Goal: Complete application form

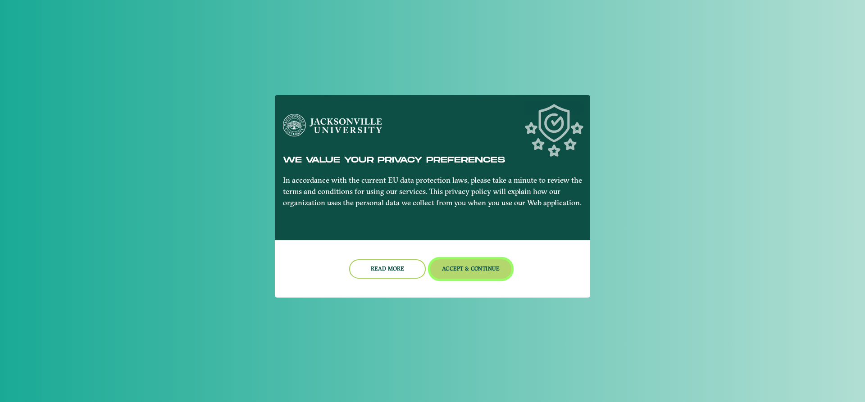
click at [463, 273] on button "Accept & Continue" at bounding box center [471, 268] width 82 height 19
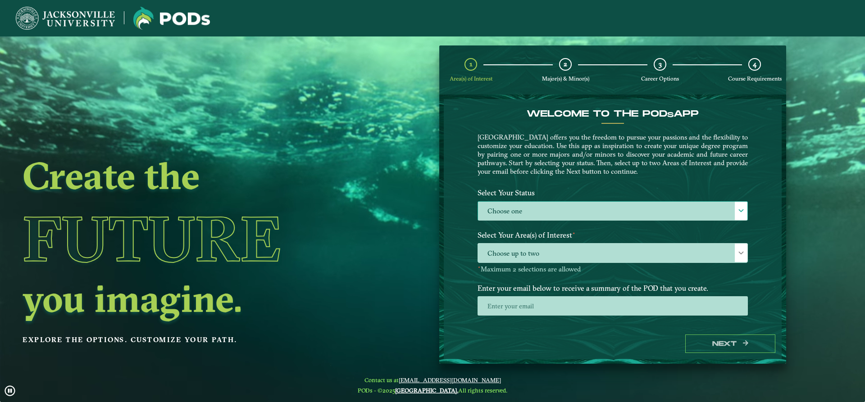
click at [745, 206] on div at bounding box center [741, 211] width 13 height 18
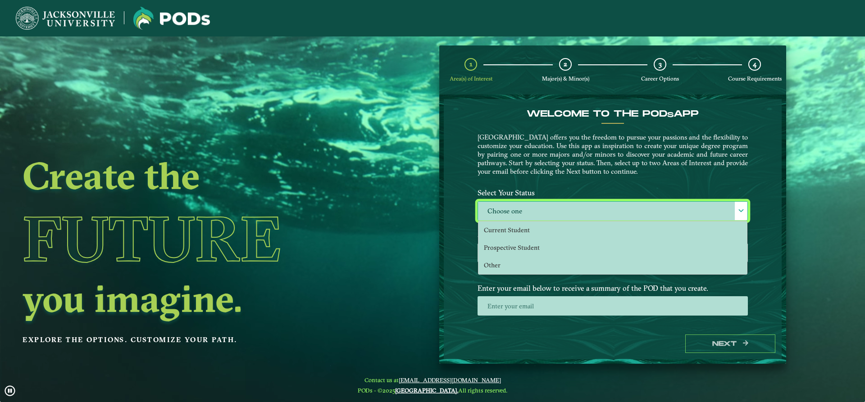
scroll to position [5, 41]
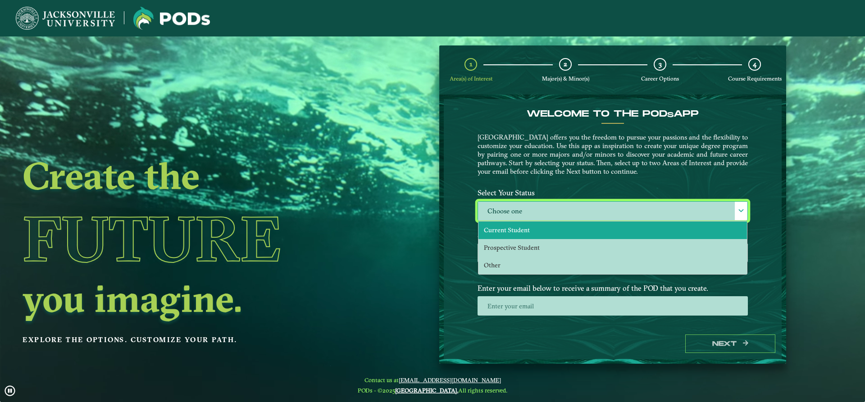
click at [649, 234] on li "Current Student" at bounding box center [612, 231] width 268 height 18
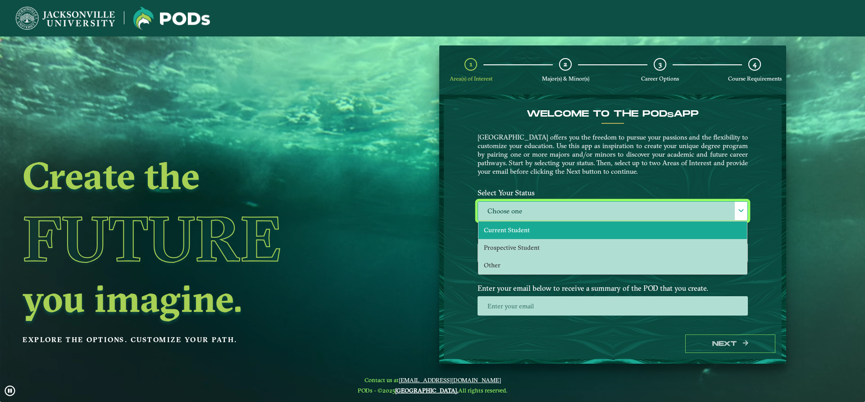
select select "[object Object]"
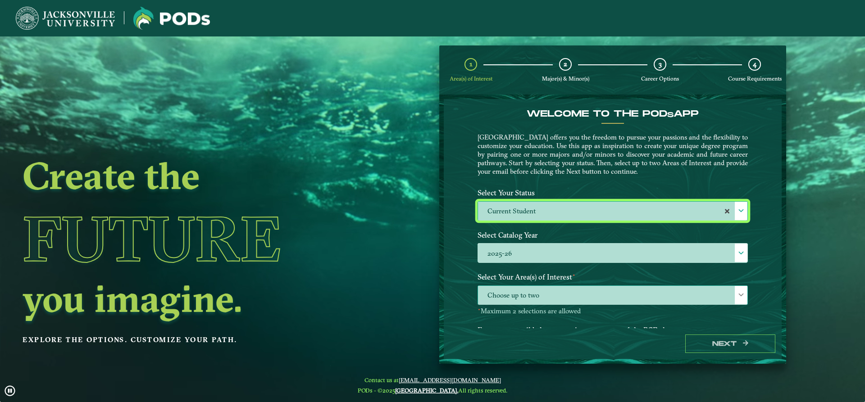
click at [744, 295] on div at bounding box center [741, 295] width 13 height 18
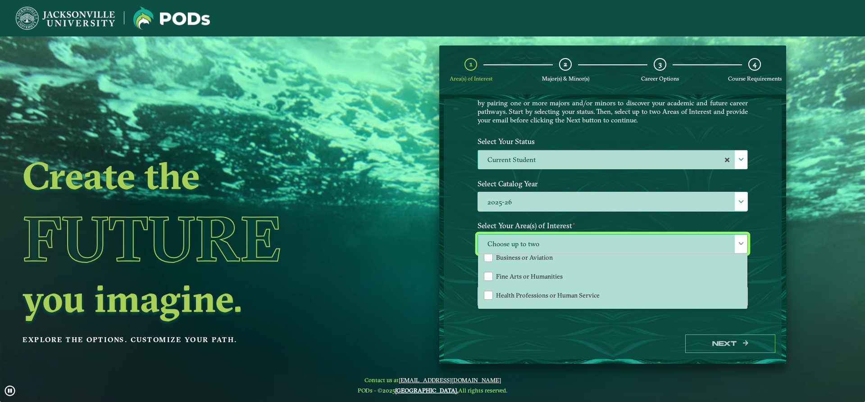
scroll to position [0, 0]
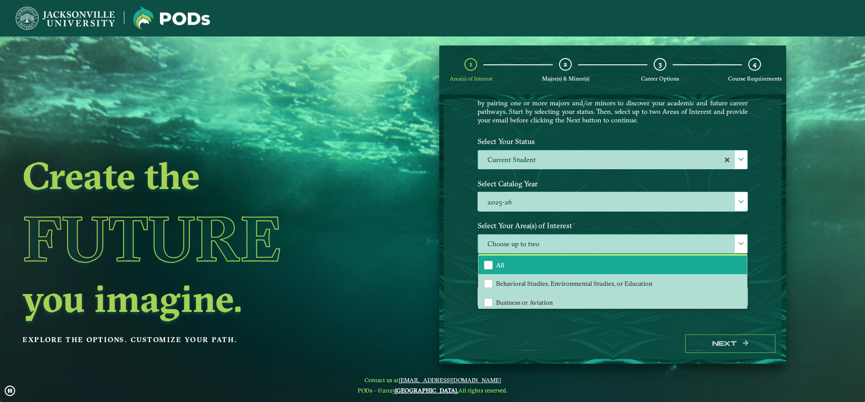
click at [584, 268] on li "All" at bounding box center [612, 265] width 268 height 19
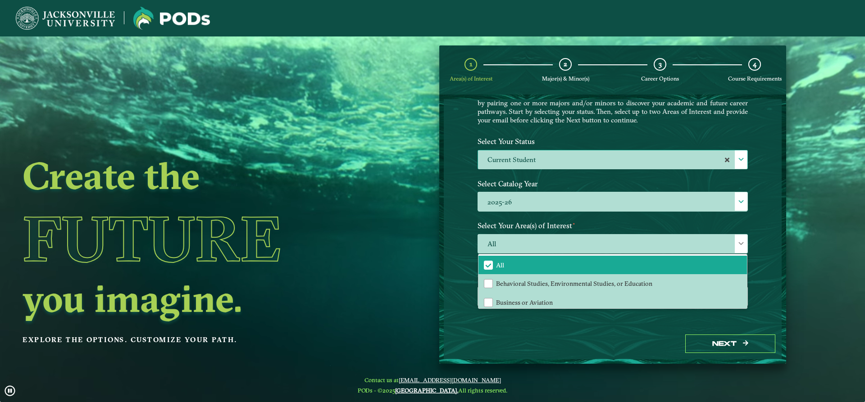
click at [618, 325] on div "Welcome to the POD s app Jacksonville University offers you the freedom to purs…" at bounding box center [613, 213] width 338 height 229
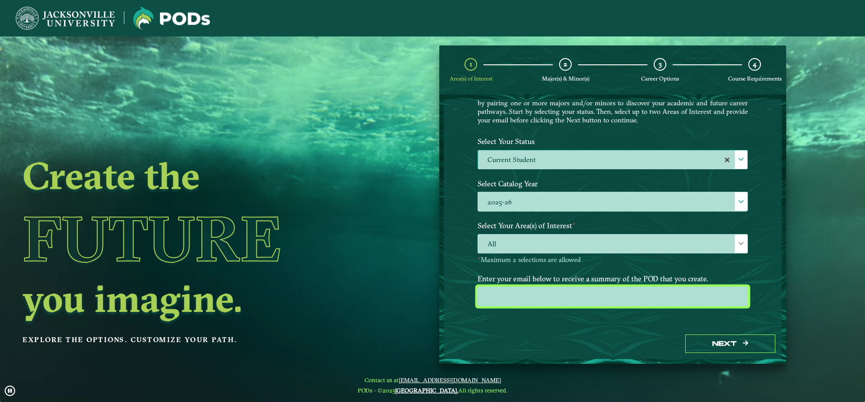
click at [660, 293] on input "email" at bounding box center [612, 296] width 270 height 19
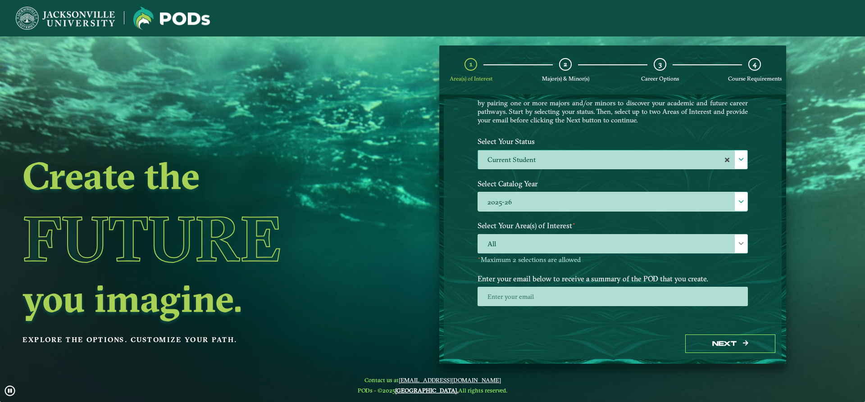
click at [662, 329] on div "Next" at bounding box center [613, 343] width 338 height 31
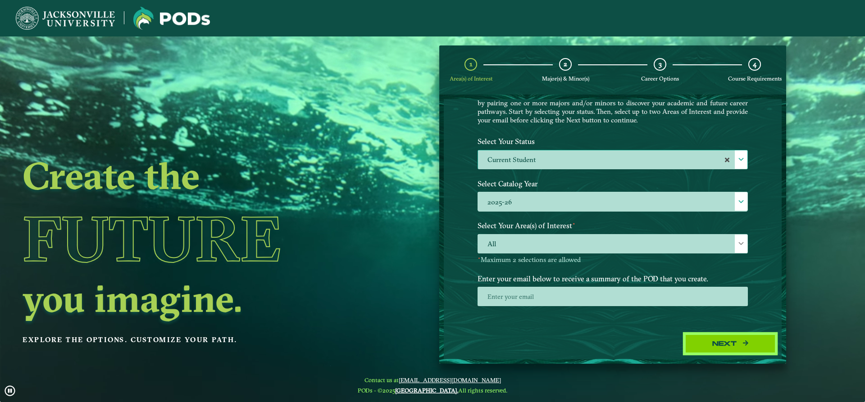
click at [709, 342] on button "Next" at bounding box center [730, 344] width 90 height 18
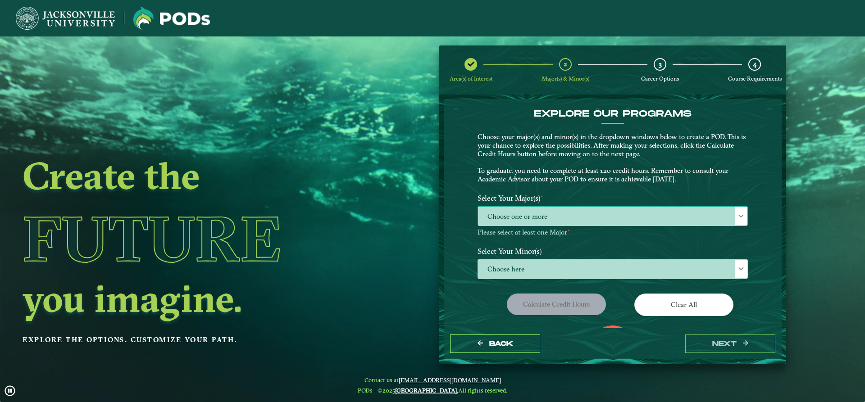
click at [735, 216] on div at bounding box center [741, 216] width 13 height 18
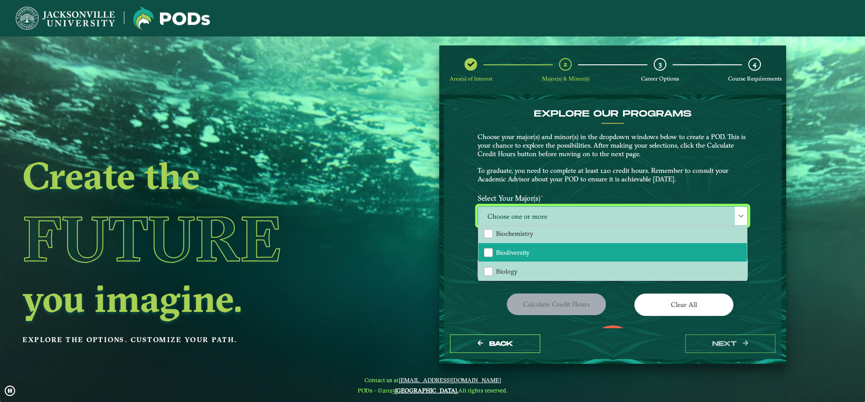
scroll to position [225, 0]
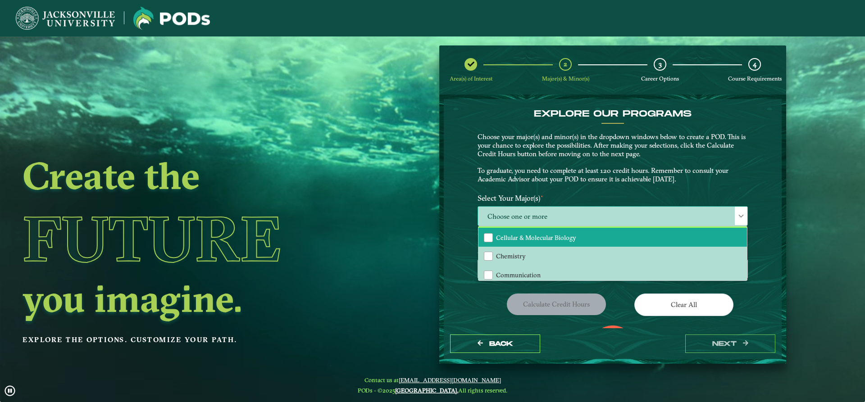
click at [539, 240] on span "Cellular & Molecular Biology" at bounding box center [536, 238] width 80 height 8
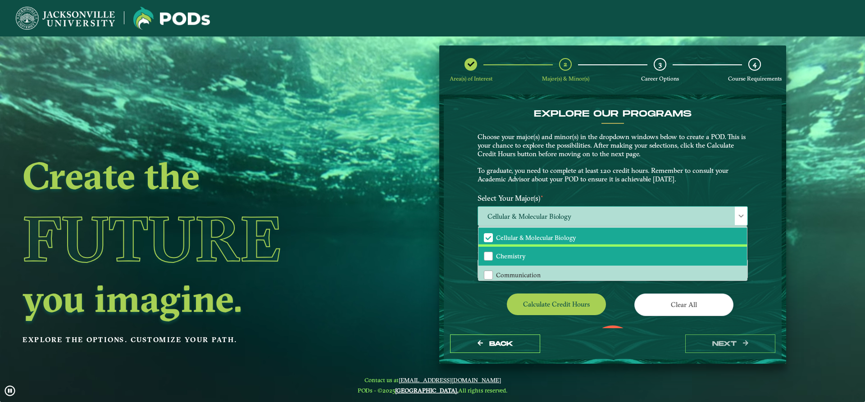
click at [544, 251] on li "Chemistry" at bounding box center [612, 256] width 268 height 19
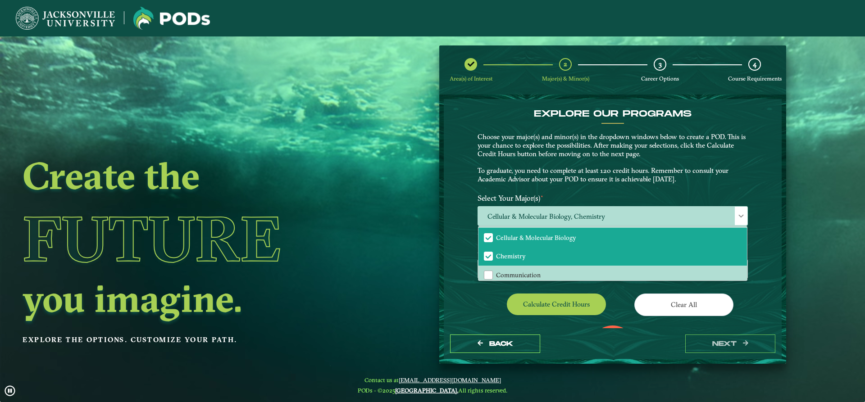
click at [630, 287] on div "Select Your Minor(s) Choose here" at bounding box center [613, 265] width 284 height 45
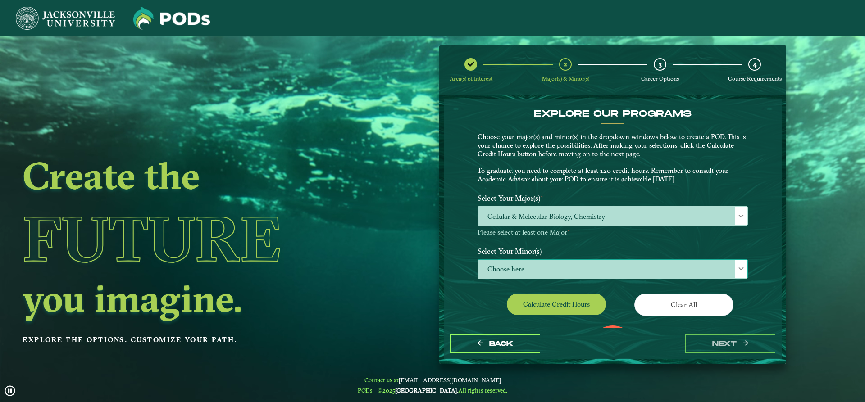
click at [732, 264] on span "Choose here" at bounding box center [612, 269] width 269 height 19
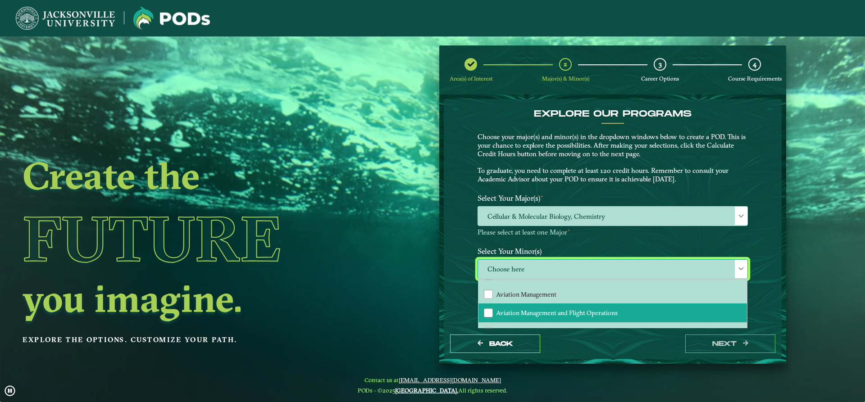
scroll to position [0, 0]
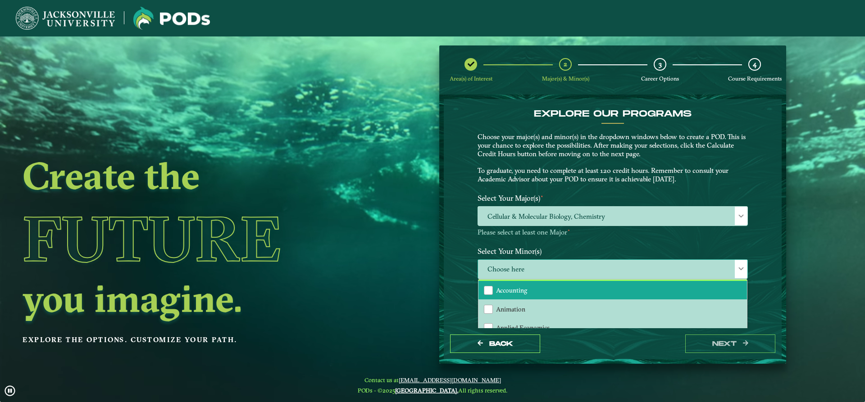
click at [587, 289] on li "Accounting" at bounding box center [612, 290] width 268 height 19
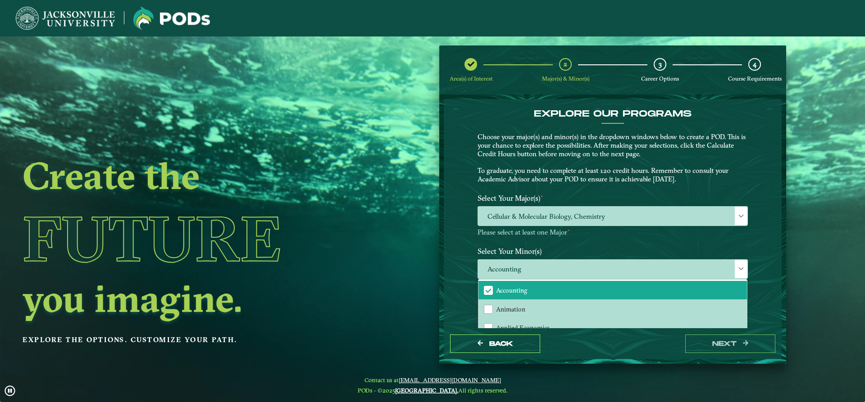
click at [604, 332] on div "Back next" at bounding box center [613, 343] width 338 height 31
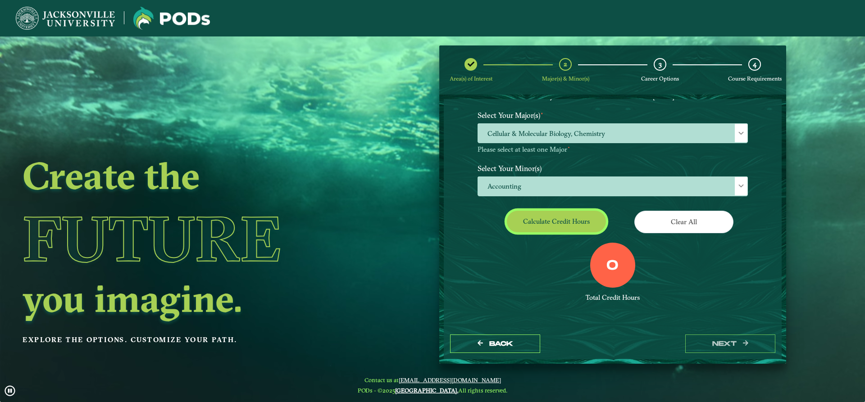
click at [581, 222] on button "Calculate credit hours" at bounding box center [556, 221] width 99 height 21
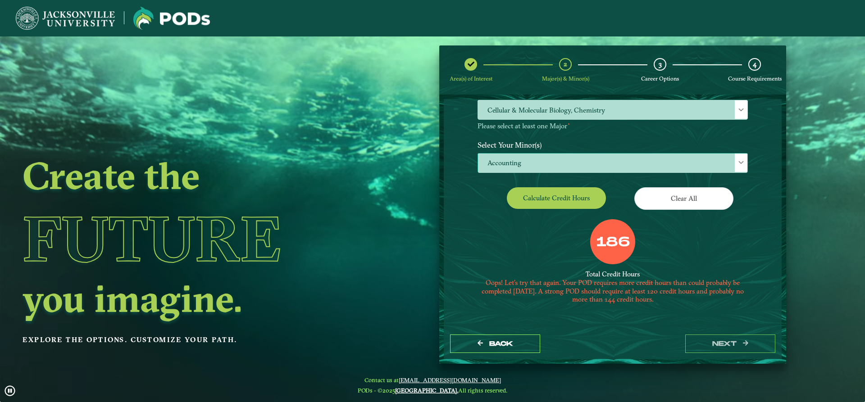
scroll to position [16, 0]
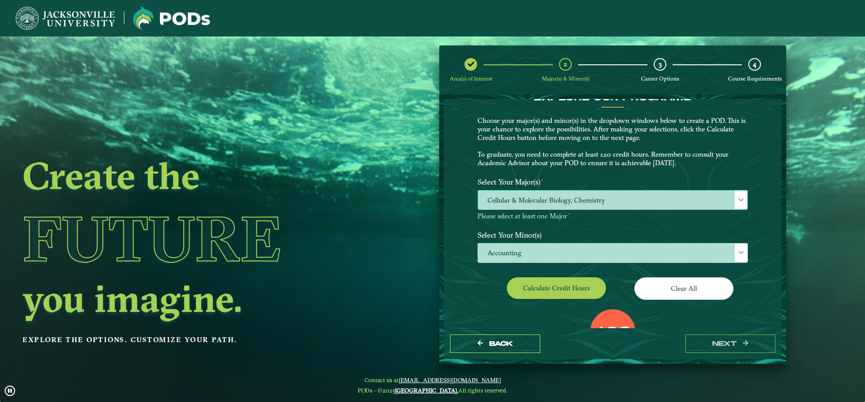
click at [744, 196] on div at bounding box center [741, 200] width 13 height 18
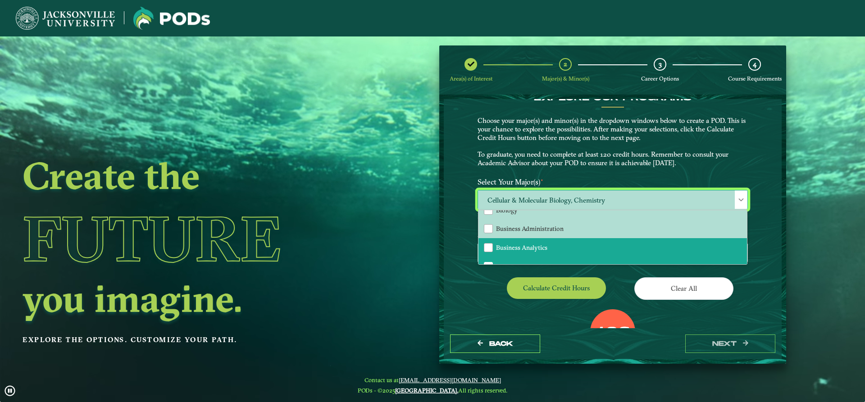
scroll to position [225, 0]
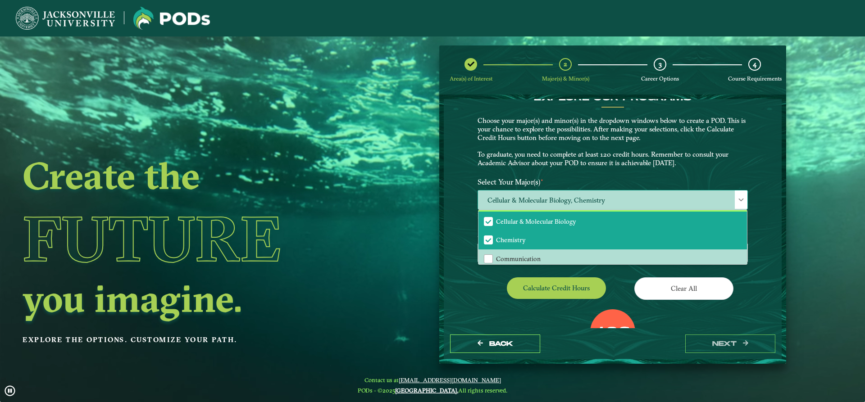
click at [553, 222] on span "Cellular & Molecular Biology" at bounding box center [536, 222] width 80 height 8
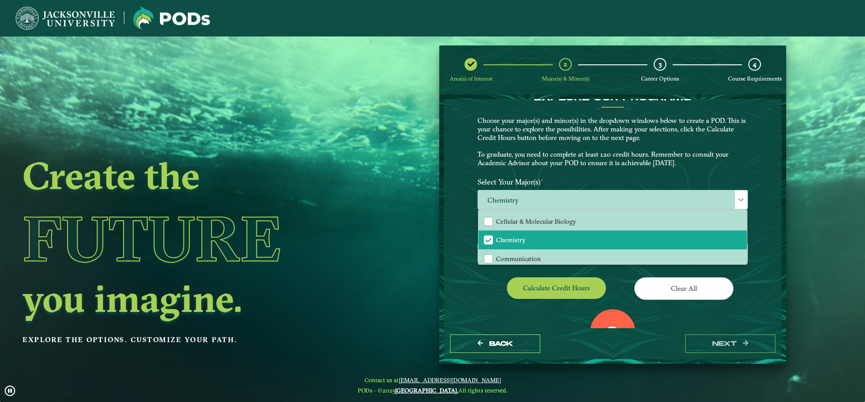
click at [601, 275] on div "EXPLORE OUR PROGRAMS Choose your major(s) and minor(s) in the dropdown windows …" at bounding box center [612, 238] width 270 height 293
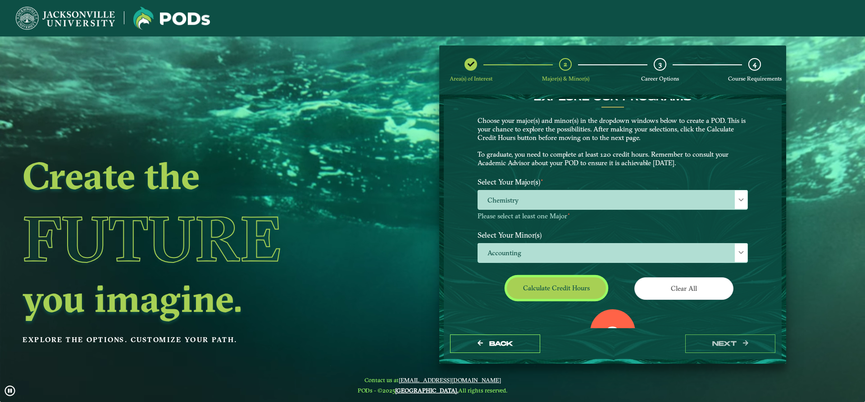
click at [588, 282] on button "Calculate credit hours" at bounding box center [556, 287] width 99 height 21
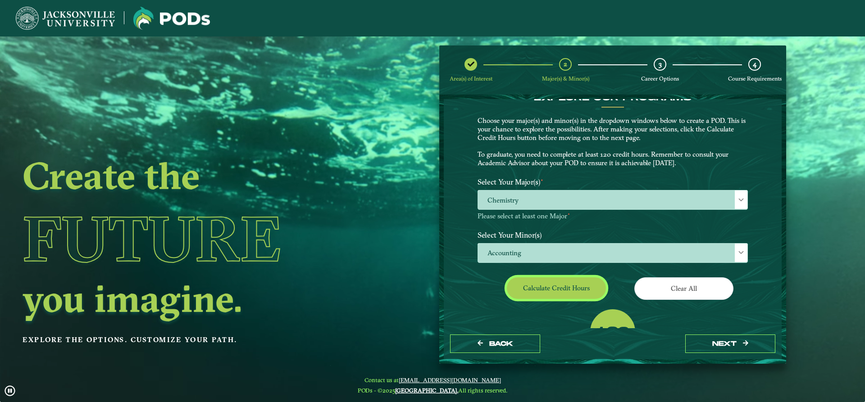
scroll to position [57, 0]
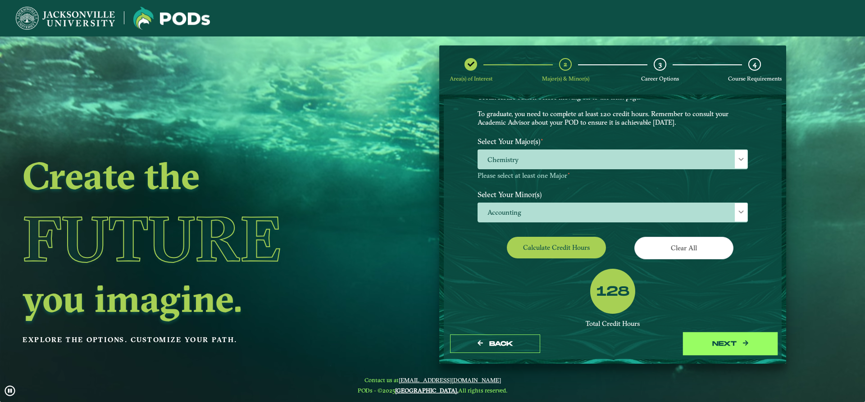
click at [740, 340] on button "next" at bounding box center [730, 344] width 90 height 18
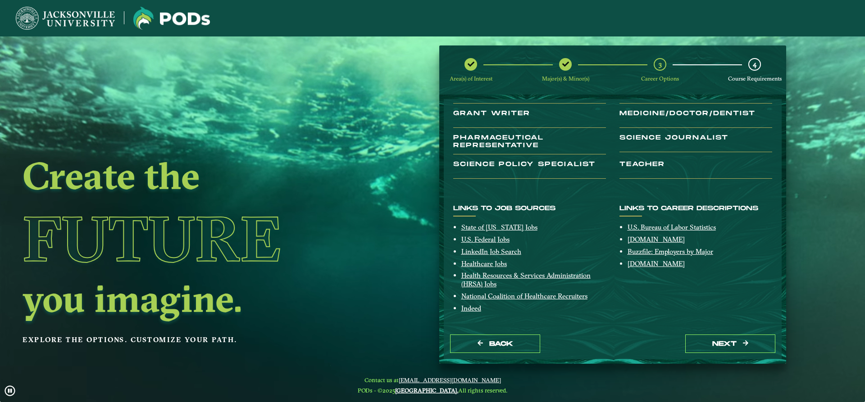
scroll to position [0, 0]
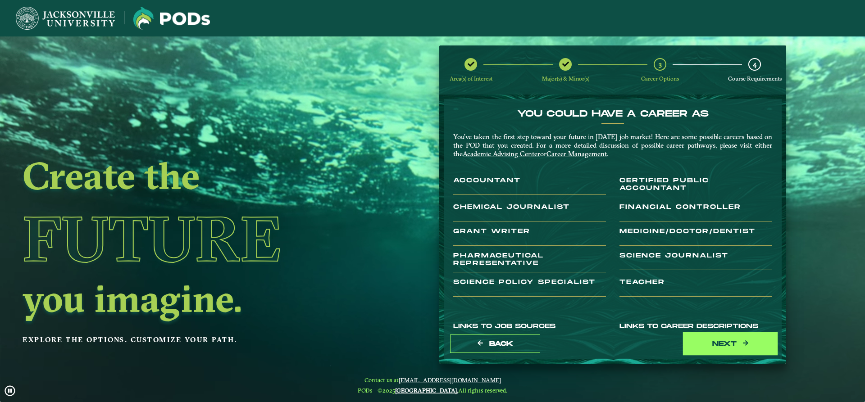
click at [730, 340] on button "next" at bounding box center [730, 344] width 90 height 18
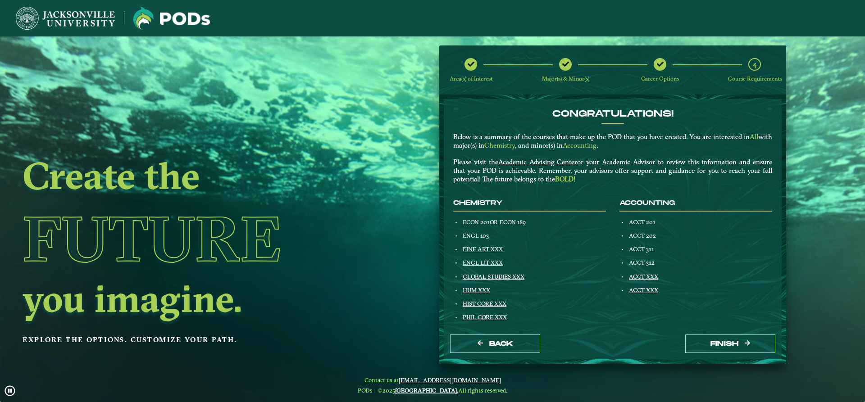
scroll to position [45, 0]
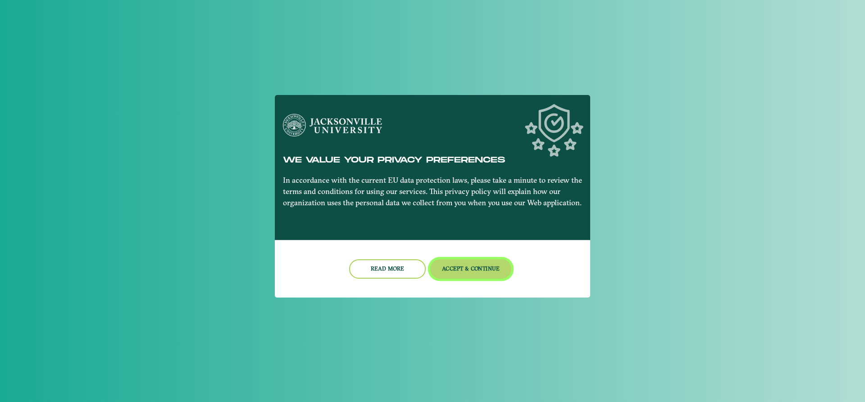
click at [466, 272] on button "Accept & Continue" at bounding box center [471, 268] width 82 height 19
